Goal: Transaction & Acquisition: Subscribe to service/newsletter

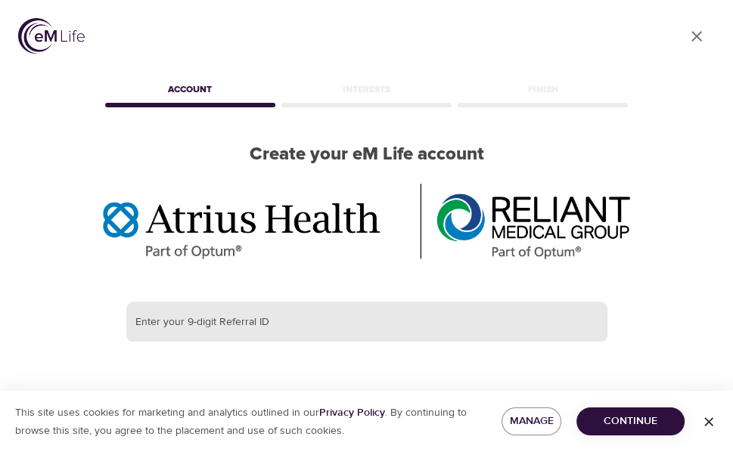
click at [230, 327] on input "text" at bounding box center [366, 322] width 481 height 41
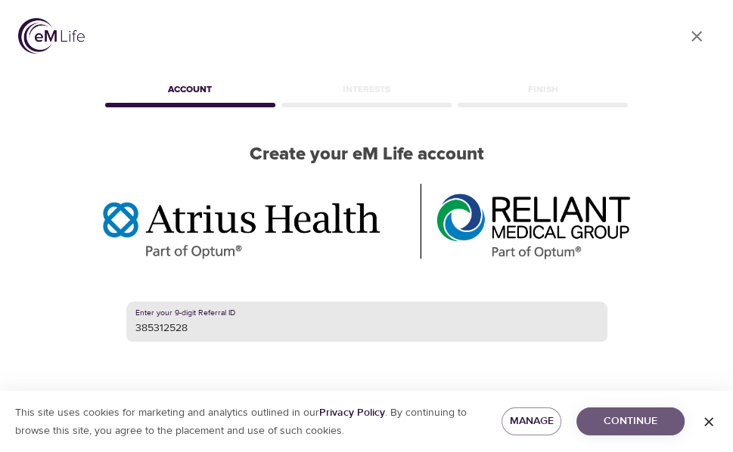
type input "385312528"
click at [642, 423] on span "Continue" at bounding box center [630, 421] width 84 height 19
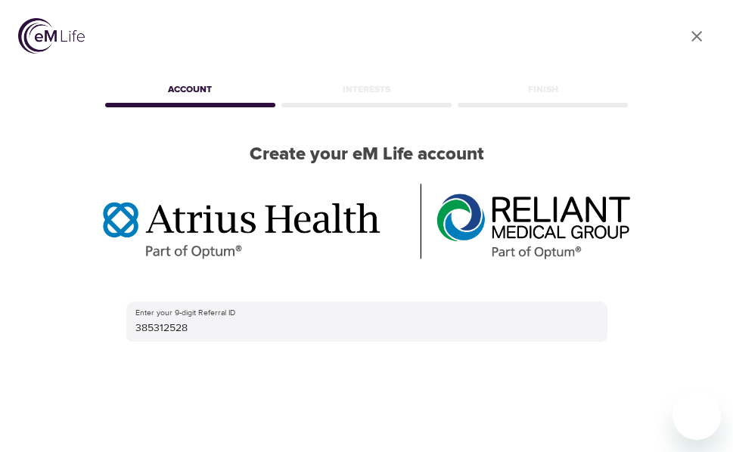
click at [504, 410] on div "Enter your 9-digit Referral ID 385312528 Continue" at bounding box center [366, 402] width 481 height 200
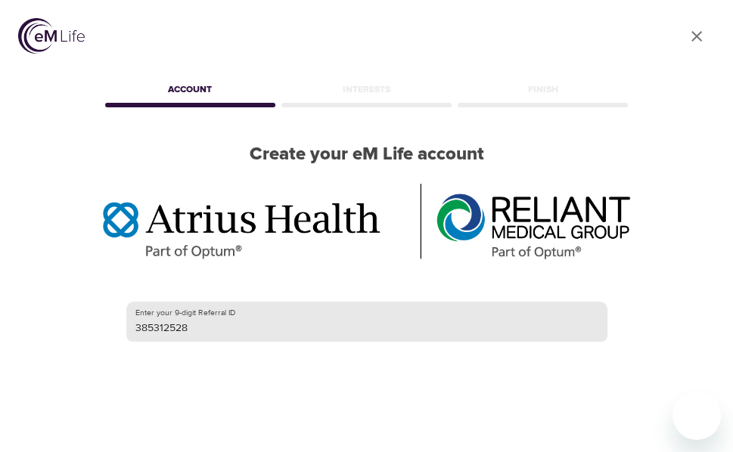
click at [500, 330] on input "385312528" at bounding box center [366, 322] width 481 height 41
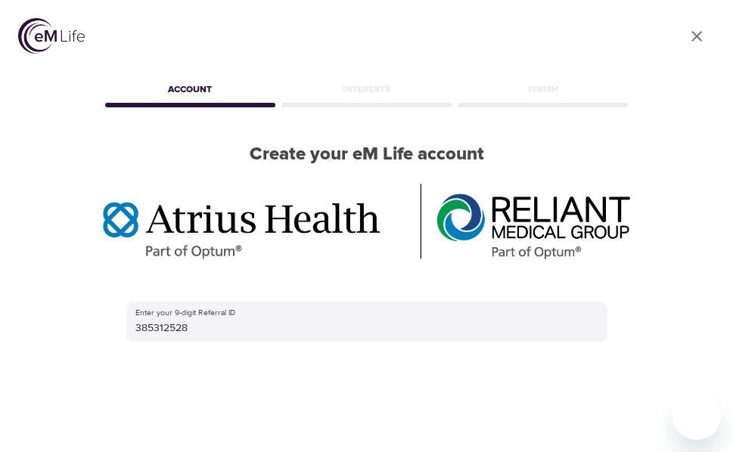
click at [267, 395] on div "Enter your 9-digit Referral ID 385312528 Continue" at bounding box center [366, 402] width 481 height 200
click at [209, 96] on div "Account" at bounding box center [190, 92] width 176 height 30
click at [515, 398] on div "Enter your 9-digit Referral ID 385312528 Continue" at bounding box center [366, 402] width 481 height 200
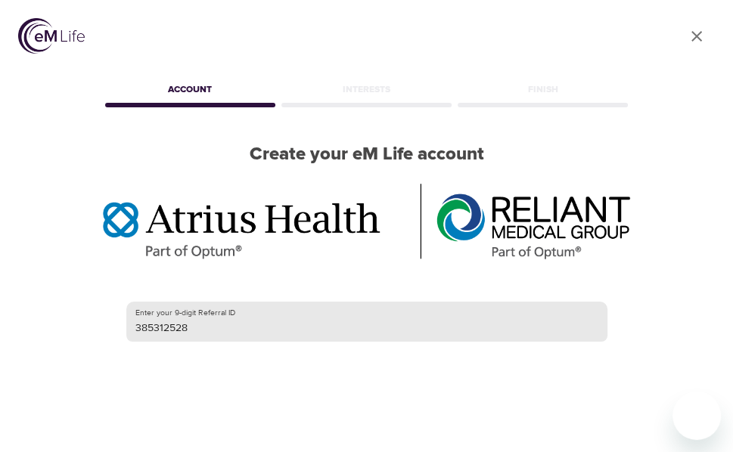
click at [520, 330] on input "385312528" at bounding box center [366, 322] width 481 height 41
click at [659, 314] on div "User Profile Account Interests Finish Create your eM Life account Enter your 9-…" at bounding box center [366, 226] width 733 height 452
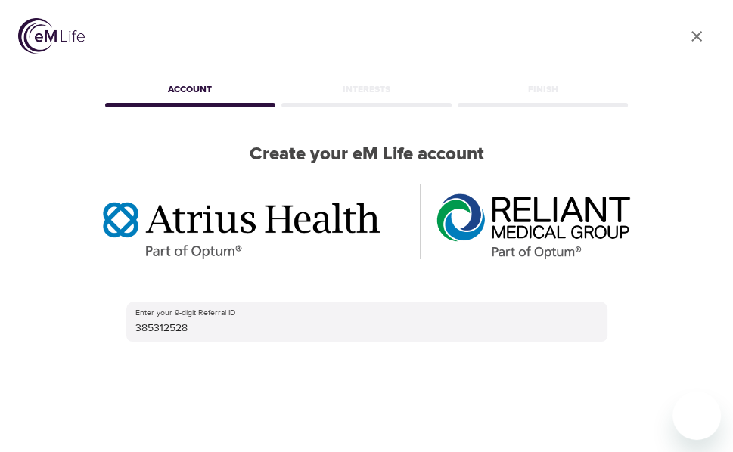
click at [696, 46] on link "User Profile" at bounding box center [696, 36] width 36 height 36
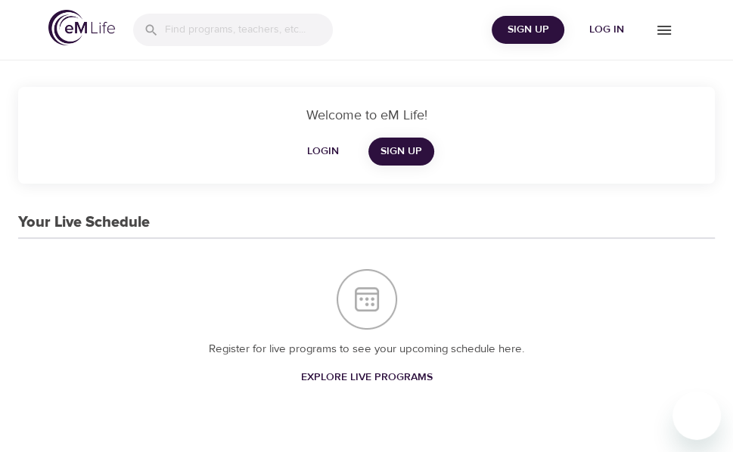
click at [404, 151] on span "Sign Up" at bounding box center [401, 151] width 42 height 19
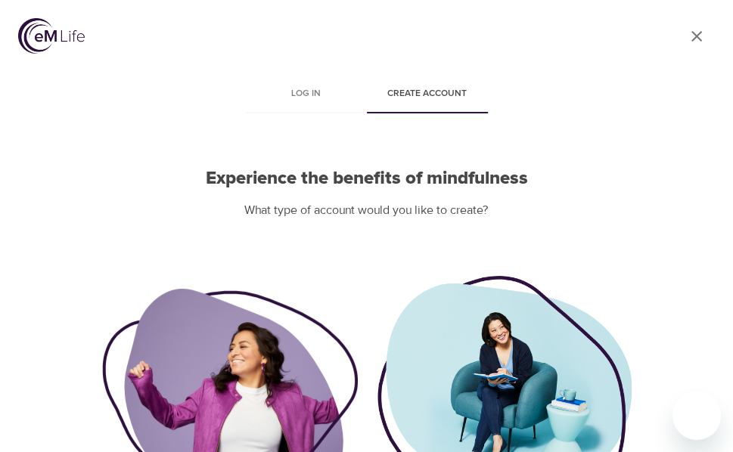
click at [445, 101] on span "Create account" at bounding box center [427, 94] width 103 height 16
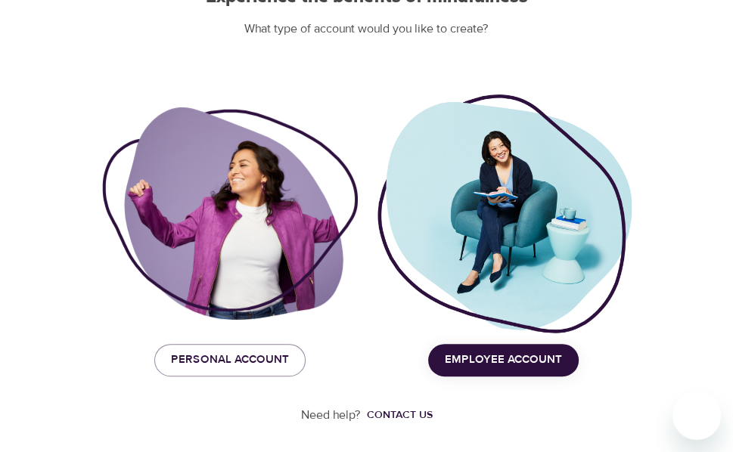
scroll to position [183, 0]
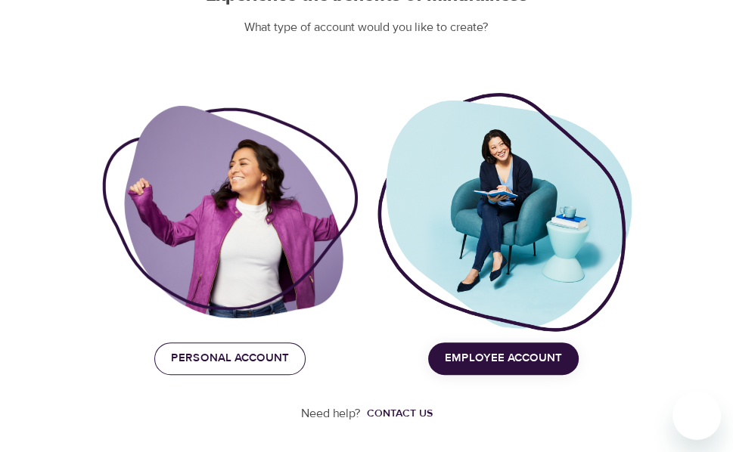
click at [225, 369] on button "Personal Account" at bounding box center [229, 358] width 151 height 32
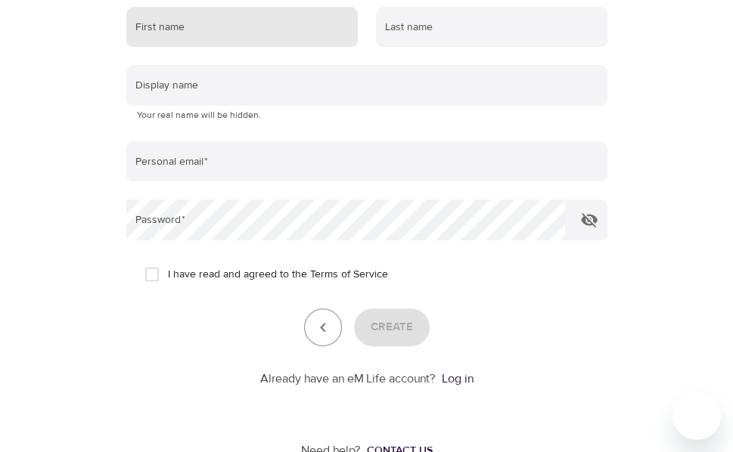
click at [209, 34] on input "text" at bounding box center [241, 27] width 231 height 41
type input "rita"
type input "turco"
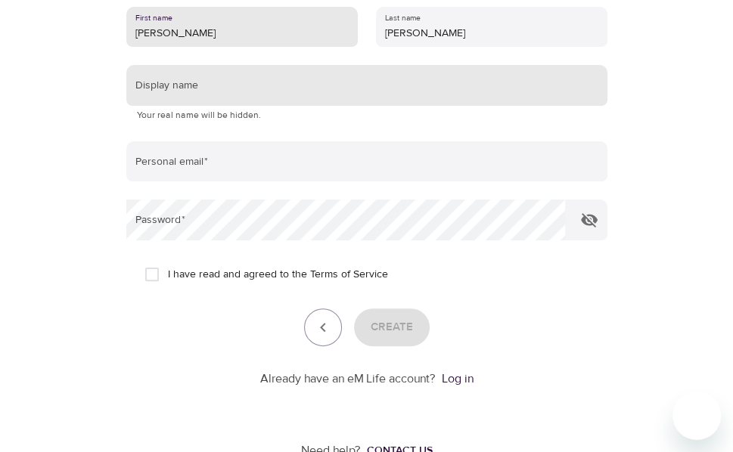
click at [216, 90] on input "text" at bounding box center [366, 85] width 481 height 41
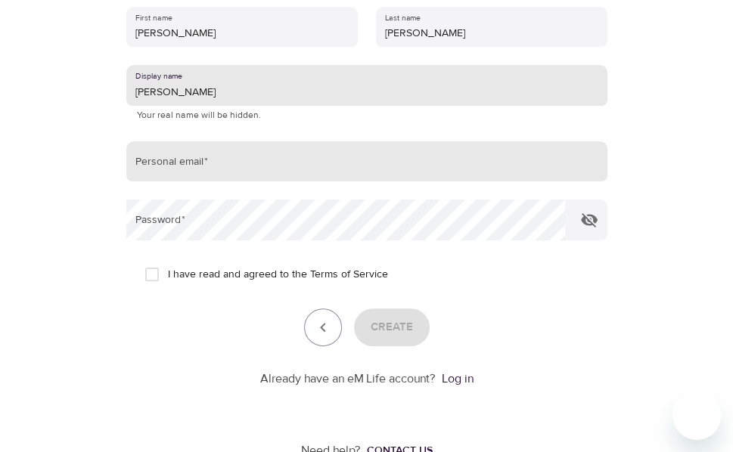
type input "rita turco"
click at [164, 166] on input "email" at bounding box center [366, 161] width 481 height 41
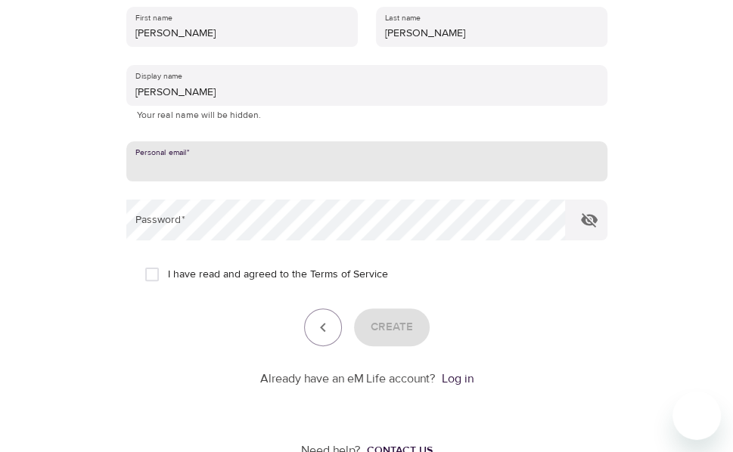
type input "rturco36@gmail.com"
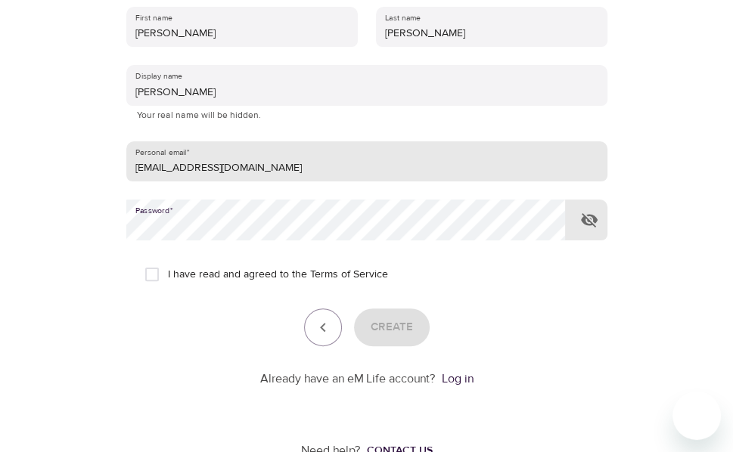
scroll to position [189, 0]
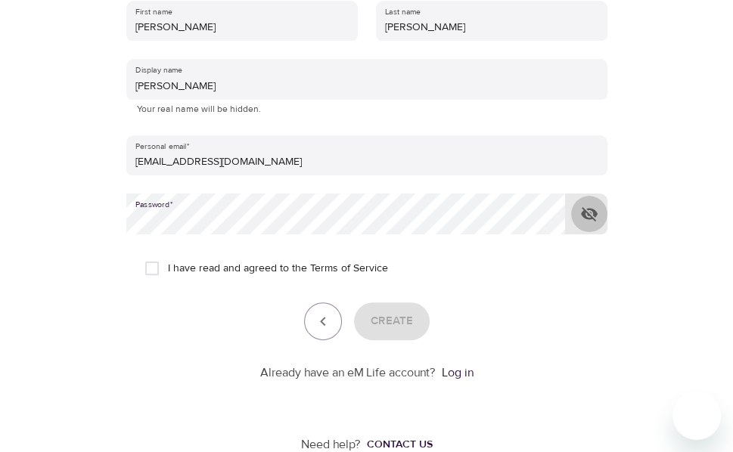
click at [587, 225] on button "button" at bounding box center [589, 214] width 36 height 36
click at [156, 281] on input "I have read and agreed to the Terms of Service" at bounding box center [152, 269] width 32 height 32
checkbox input "true"
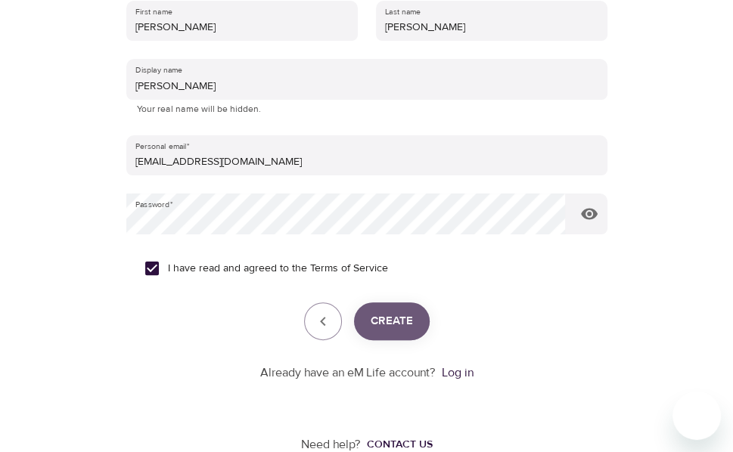
click at [404, 339] on button "Create" at bounding box center [392, 321] width 76 height 38
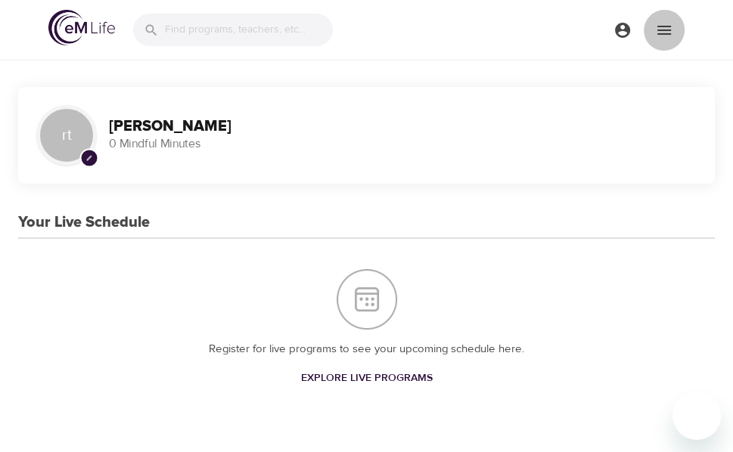
click at [669, 32] on icon "menu" at bounding box center [664, 30] width 18 height 18
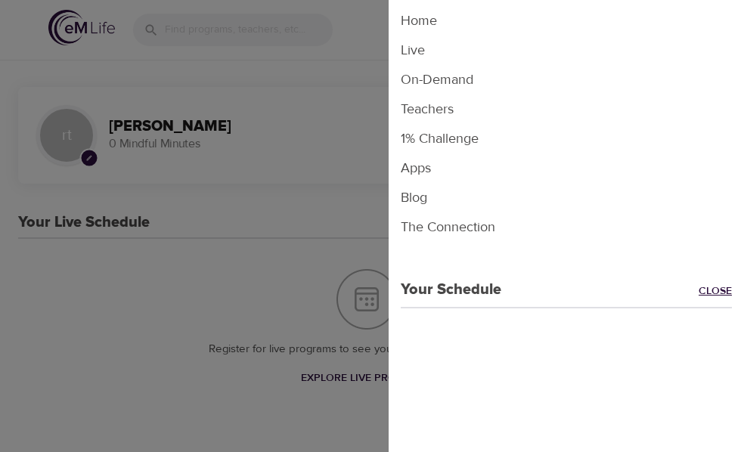
click at [708, 290] on link "Close" at bounding box center [721, 292] width 45 height 17
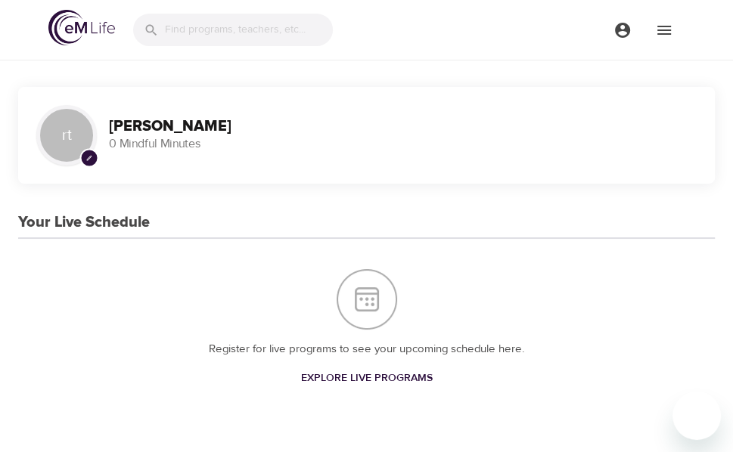
click at [234, 29] on input "search" at bounding box center [249, 30] width 168 height 33
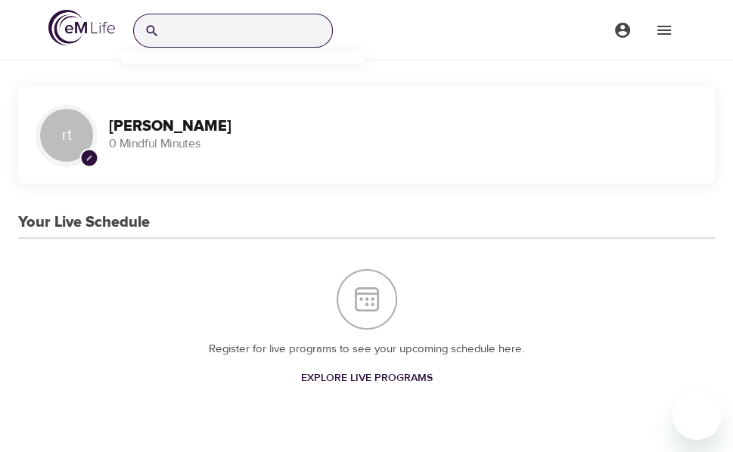
click at [627, 41] on button "menu" at bounding box center [622, 30] width 42 height 42
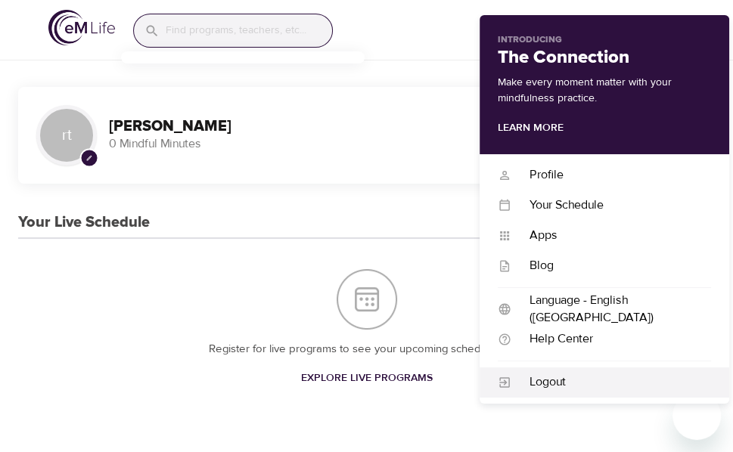
click at [555, 391] on div "Logout" at bounding box center [603, 382] width 249 height 30
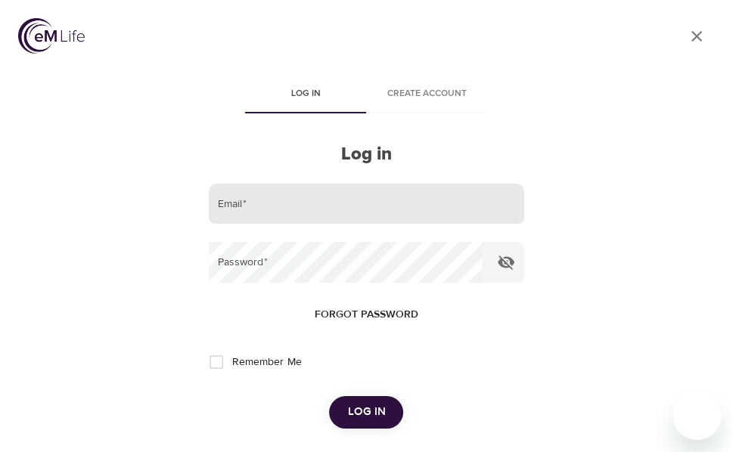
click at [286, 203] on input "email" at bounding box center [366, 204] width 315 height 41
type input "rturco36@gmail.com"
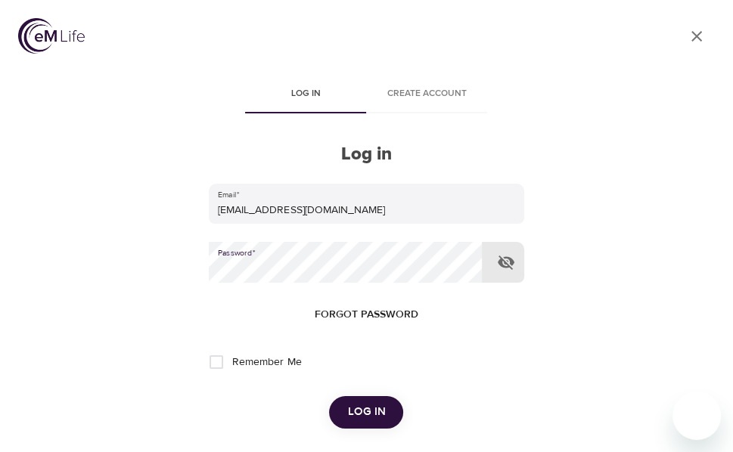
click at [229, 368] on input "Remember Me" at bounding box center [216, 362] width 32 height 32
checkbox input "true"
click at [369, 417] on span "Log in" at bounding box center [366, 412] width 38 height 20
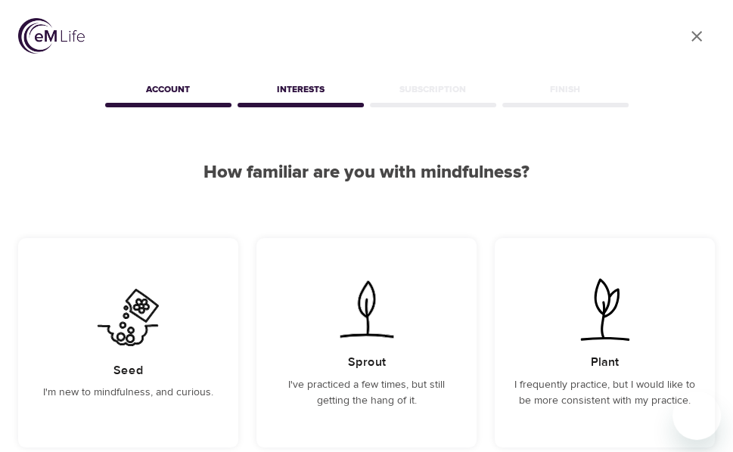
click at [423, 175] on h2 "How familiar are you with mindfulness?" at bounding box center [366, 173] width 696 height 22
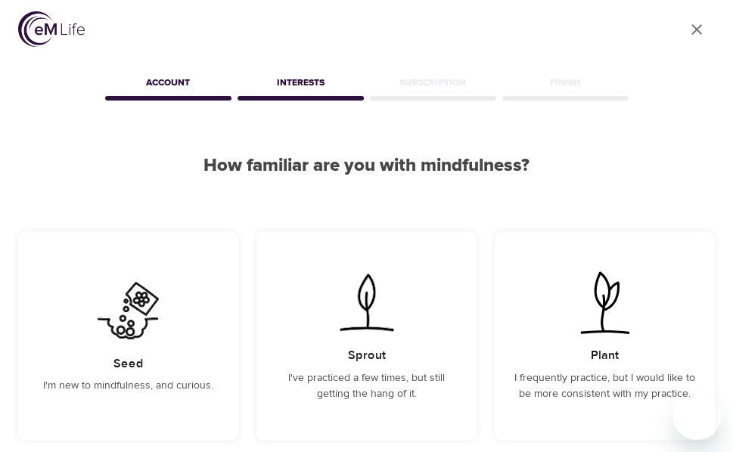
click at [413, 158] on h2 "How familiar are you with mindfulness?" at bounding box center [366, 166] width 696 height 22
click at [479, 164] on h2 "How familiar are you with mindfulness?" at bounding box center [366, 166] width 696 height 22
click at [481, 171] on h2 "How familiar are you with mindfulness?" at bounding box center [366, 166] width 696 height 22
click at [138, 364] on h5 "Seed" at bounding box center [128, 364] width 30 height 16
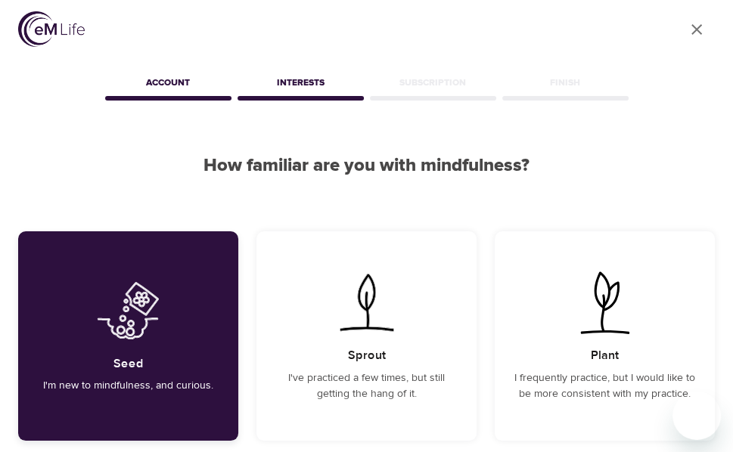
click at [153, 388] on p "I'm new to mindfulness, and curious." at bounding box center [128, 386] width 170 height 16
click at [168, 354] on div "Seed I'm new to mindfulness, and curious." at bounding box center [128, 335] width 220 height 209
click at [165, 353] on div "Seed I'm new to mindfulness, and curious." at bounding box center [128, 335] width 220 height 209
click at [160, 343] on div "Seed I'm new to mindfulness, and curious." at bounding box center [128, 335] width 220 height 209
click at [187, 323] on div "Seed I'm new to mindfulness, and curious." at bounding box center [128, 335] width 220 height 209
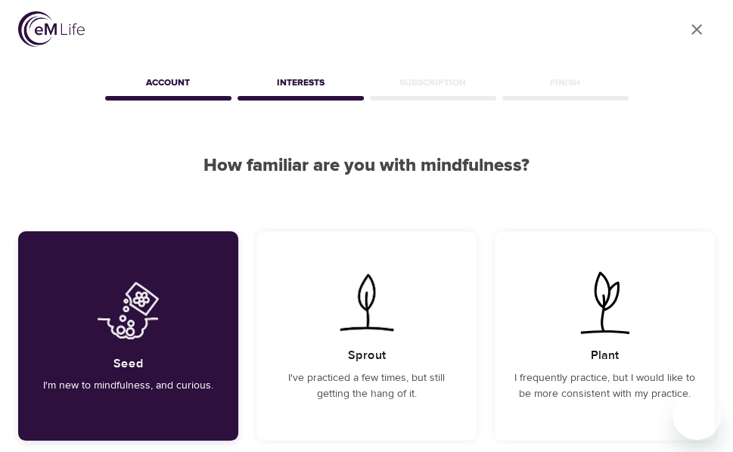
click at [190, 405] on div "Seed I'm new to mindfulness, and curious." at bounding box center [128, 335] width 220 height 209
click at [139, 308] on img at bounding box center [128, 310] width 76 height 67
click at [183, 344] on div "Seed I'm new to mindfulness, and curious." at bounding box center [128, 335] width 220 height 209
click at [172, 307] on div "Seed I'm new to mindfulness, and curious." at bounding box center [128, 335] width 220 height 209
click at [164, 307] on img at bounding box center [128, 310] width 76 height 67
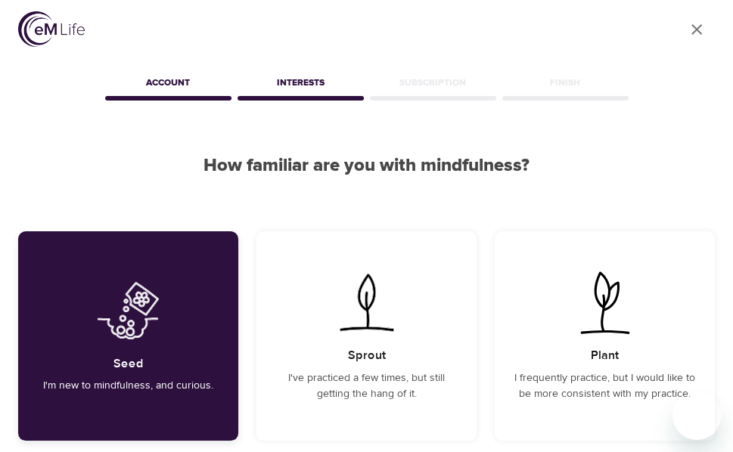
click at [149, 296] on img at bounding box center [128, 310] width 76 height 67
click at [145, 296] on img at bounding box center [128, 310] width 76 height 67
click at [186, 89] on div "Account" at bounding box center [168, 85] width 132 height 30
click at [308, 234] on div "Sprout I've practiced a few times, but still getting the hang of it." at bounding box center [366, 335] width 220 height 209
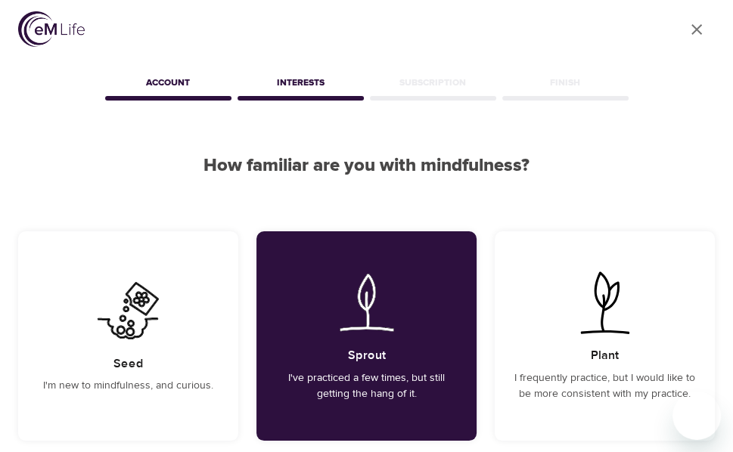
click at [179, 93] on div "Account" at bounding box center [168, 85] width 132 height 30
click at [139, 364] on h5 "Seed" at bounding box center [128, 364] width 30 height 16
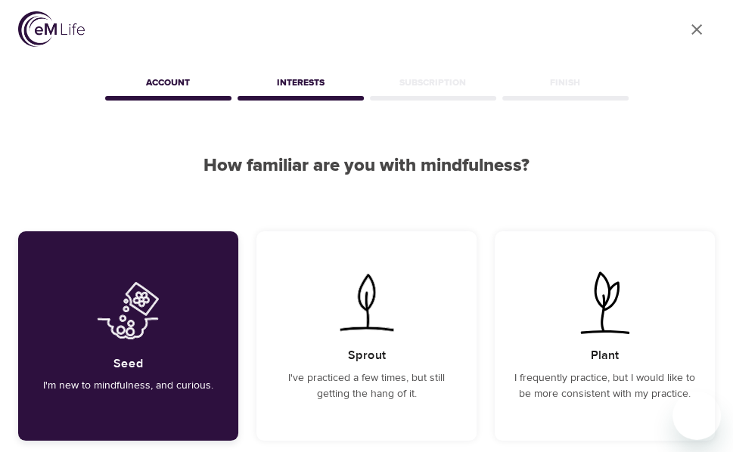
click at [187, 391] on p "I'm new to mindfulness, and curious." at bounding box center [128, 386] width 170 height 16
click at [197, 397] on div "Seed I'm new to mindfulness, and curious." at bounding box center [128, 335] width 220 height 209
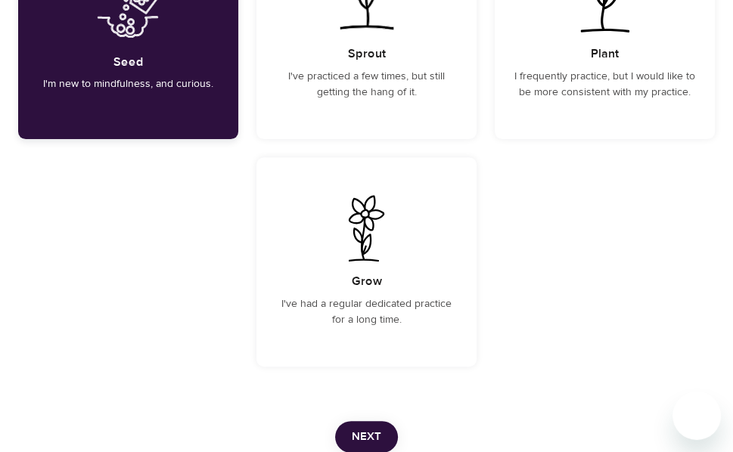
scroll to position [417, 0]
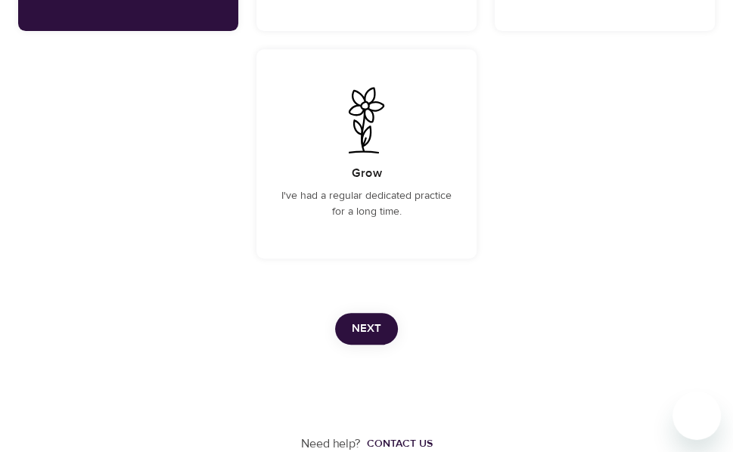
click at [376, 336] on span "Next" at bounding box center [366, 329] width 29 height 20
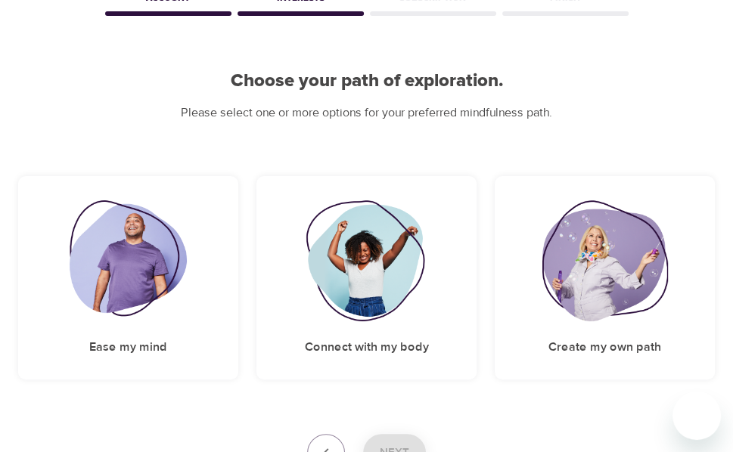
scroll to position [212, 0]
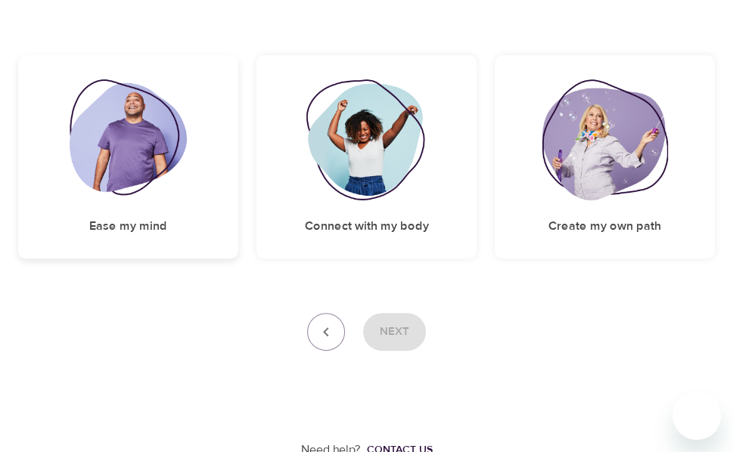
click at [137, 228] on h5 "Ease my mind" at bounding box center [128, 226] width 78 height 16
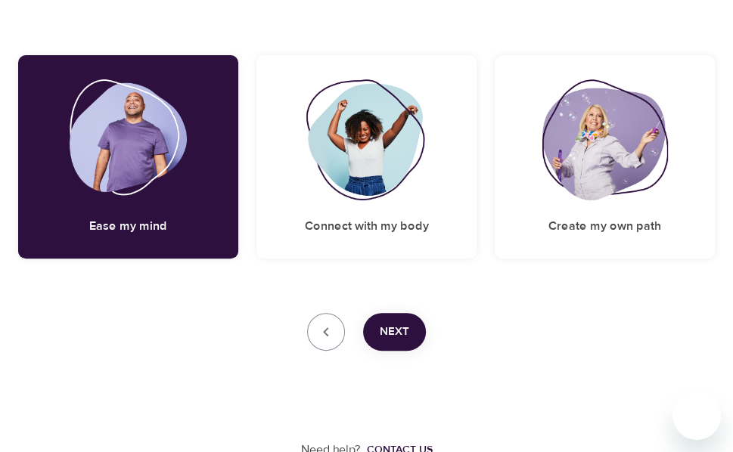
click at [417, 335] on button "Next" at bounding box center [394, 332] width 63 height 38
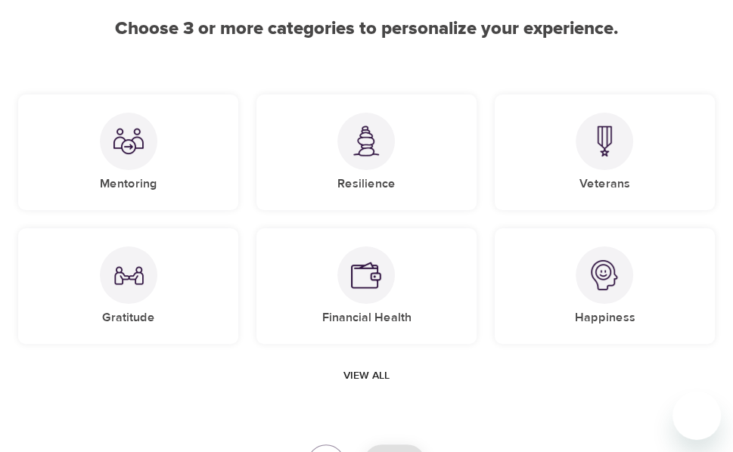
scroll to position [130, 0]
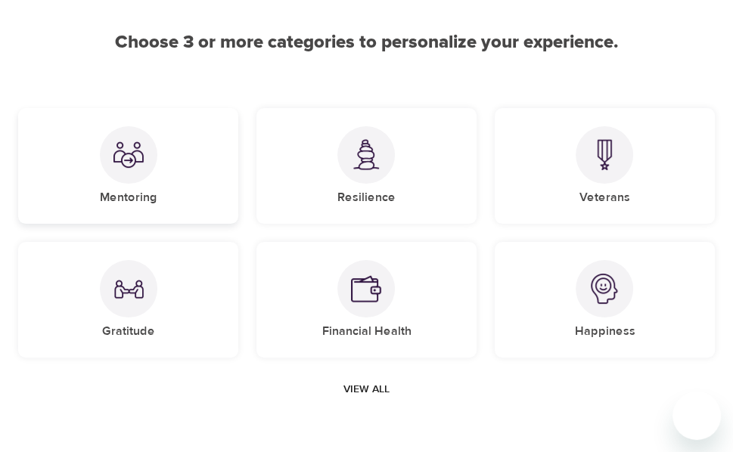
click at [129, 163] on img at bounding box center [128, 155] width 30 height 30
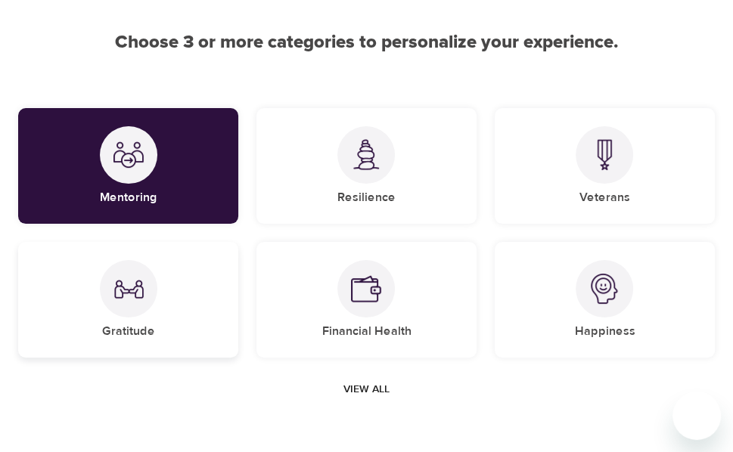
click at [142, 311] on div at bounding box center [128, 288] width 57 height 57
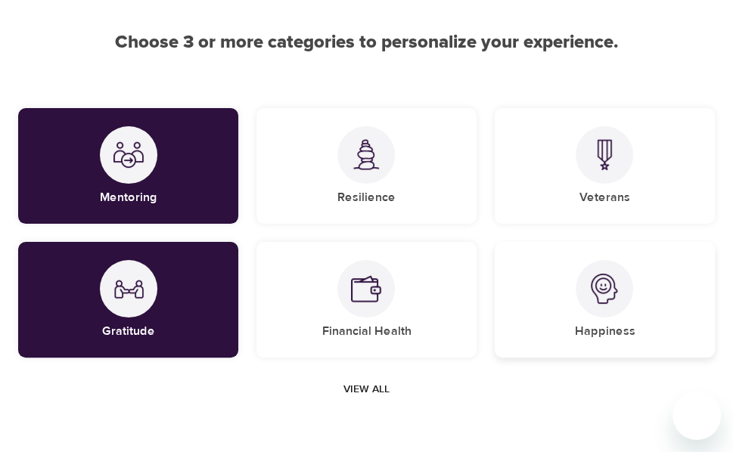
click at [609, 299] on img at bounding box center [604, 289] width 30 height 30
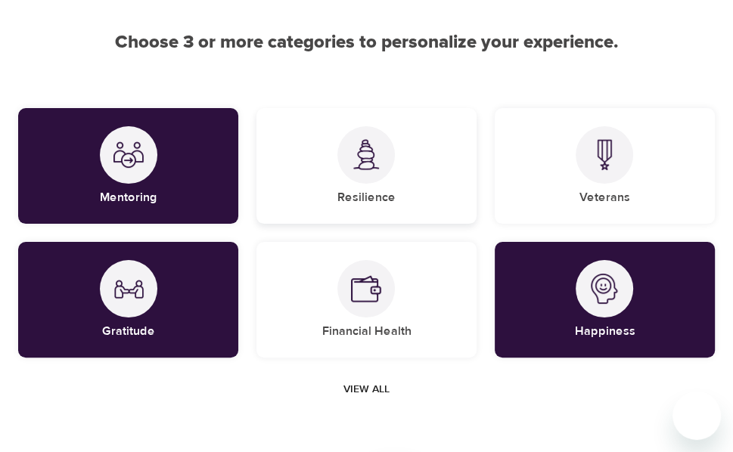
click at [364, 185] on div "Resilience" at bounding box center [366, 166] width 220 height 116
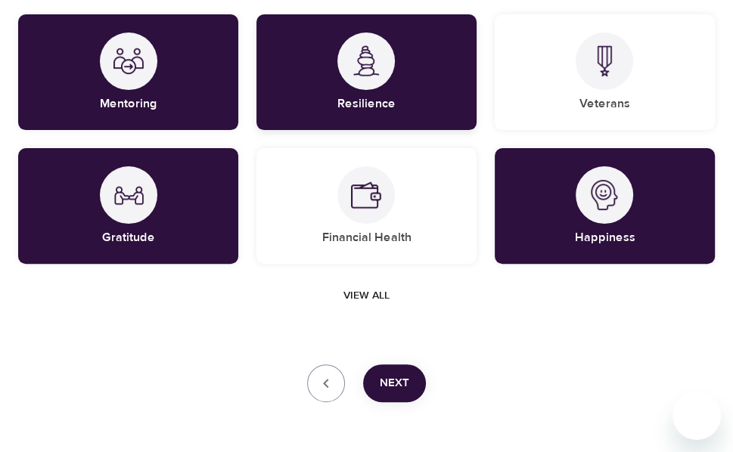
scroll to position [281, 0]
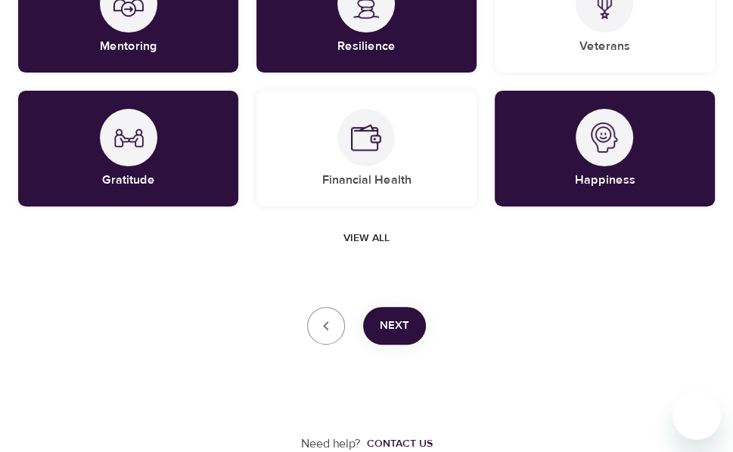
click at [404, 330] on span "Next" at bounding box center [394, 326] width 29 height 20
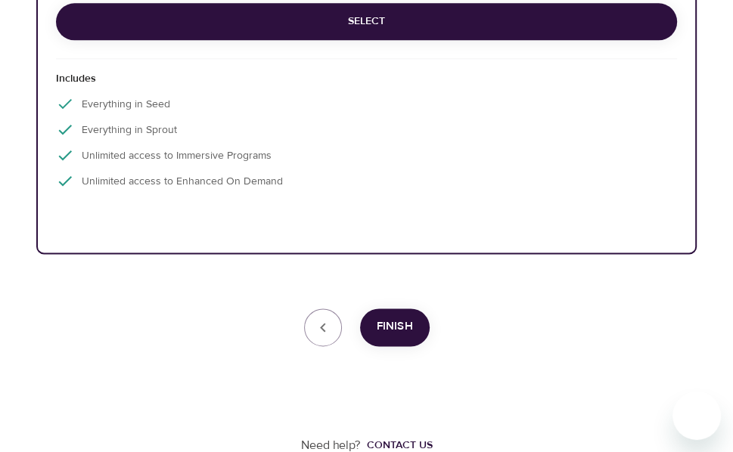
click at [396, 337] on button "Finish" at bounding box center [395, 327] width 70 height 38
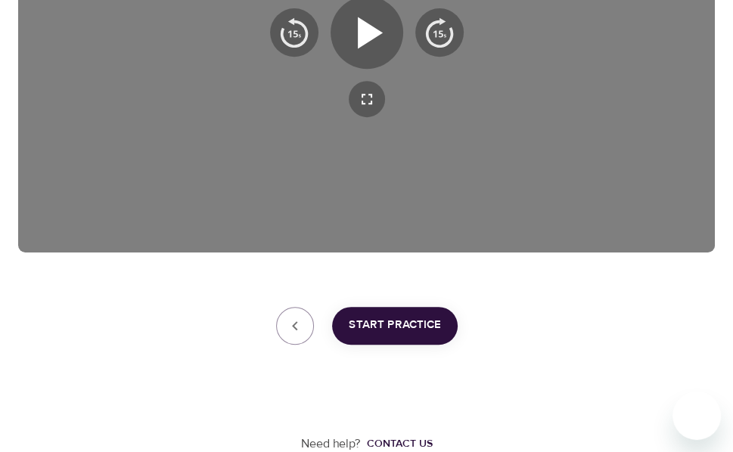
scroll to position [406, 0]
click at [392, 335] on span "Start Practice" at bounding box center [395, 326] width 92 height 20
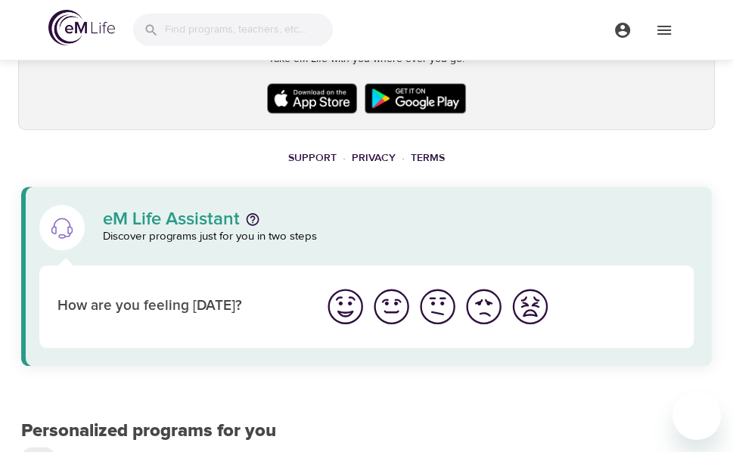
scroll to position [1040, 0]
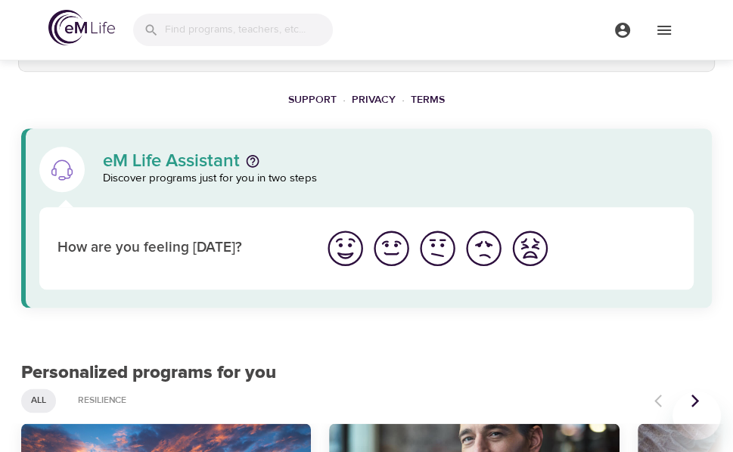
click at [606, 163] on div "eM Life Assistant" at bounding box center [398, 161] width 590 height 18
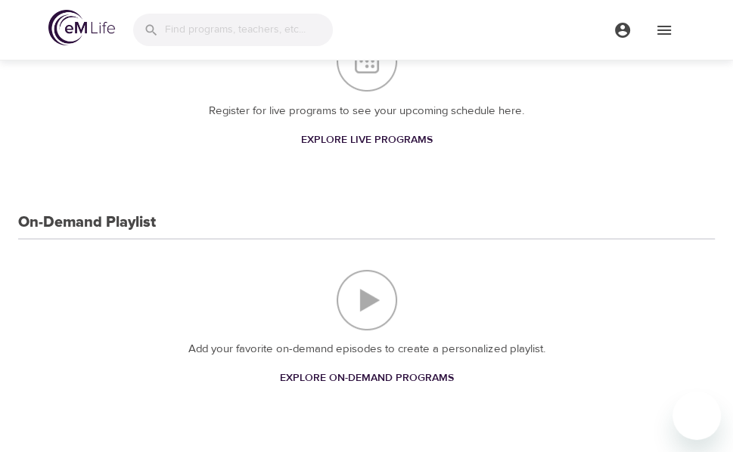
scroll to position [0, 0]
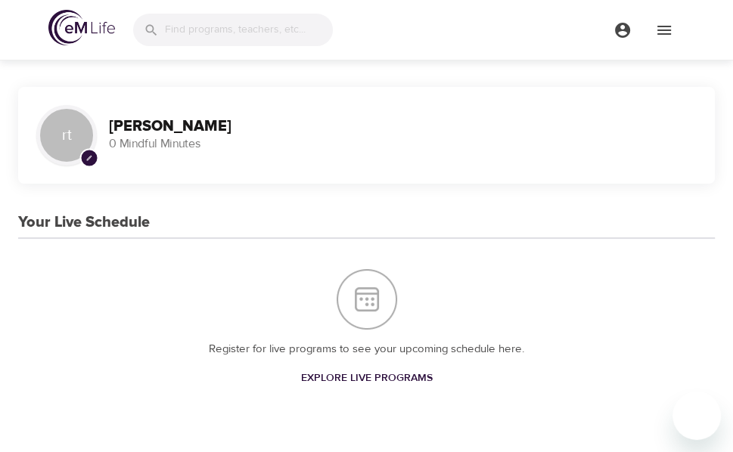
click at [196, 35] on input "search" at bounding box center [249, 30] width 168 height 33
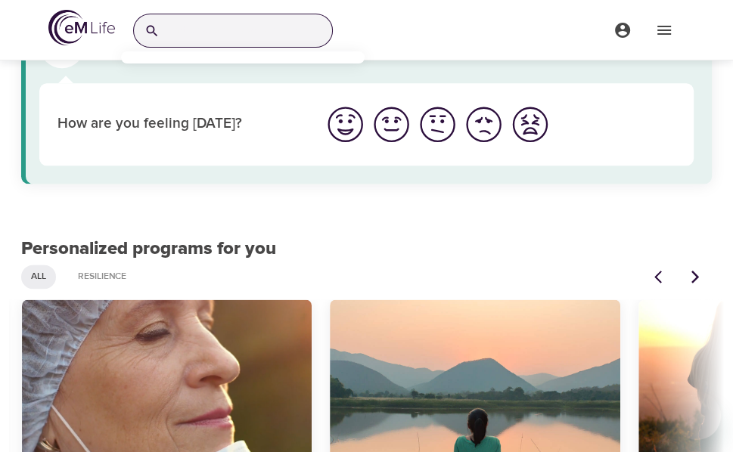
scroll to position [1164, 0]
click at [48, 280] on span "All" at bounding box center [38, 276] width 33 height 13
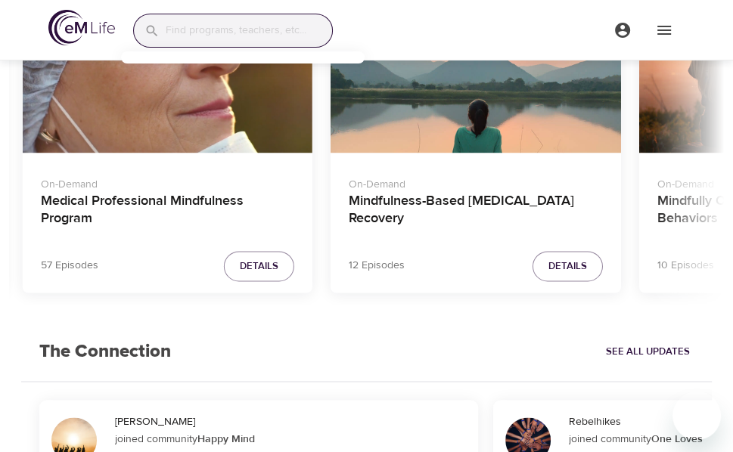
scroll to position [1470, 0]
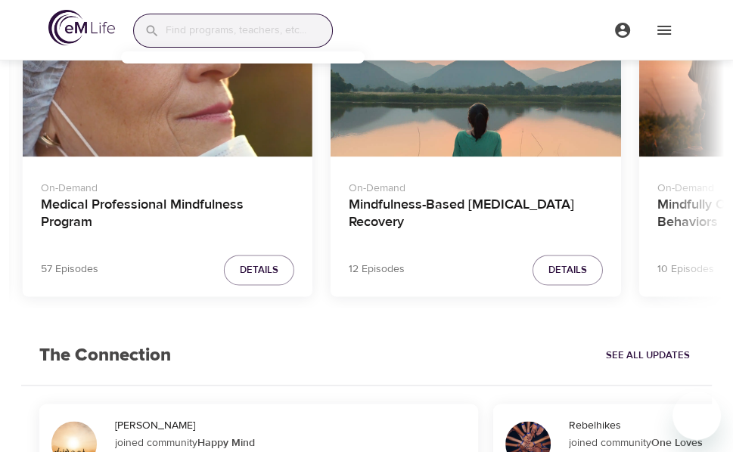
click at [239, 27] on input "search" at bounding box center [249, 30] width 166 height 33
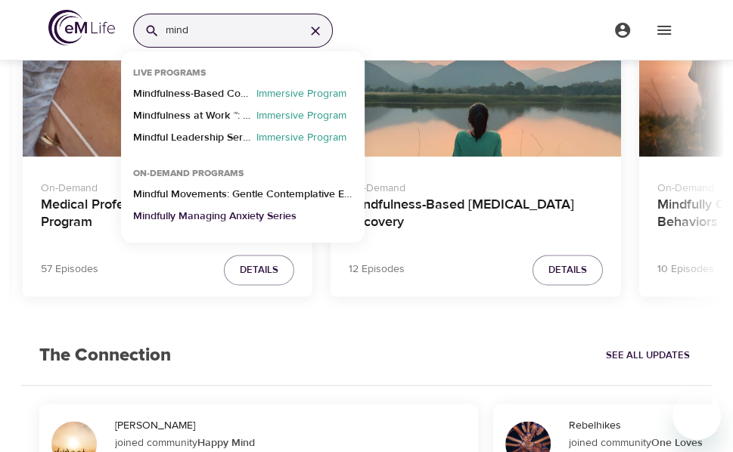
type input "mind"
click at [203, 212] on p "Mindfully Managing Anxiety Series" at bounding box center [214, 220] width 163 height 22
